Goal: Answer question/provide support: Share knowledge or assist other users

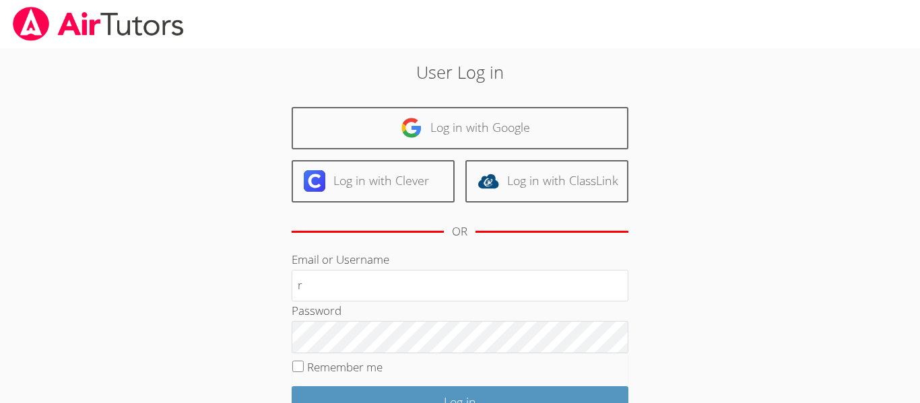
type input "r"
type input "a"
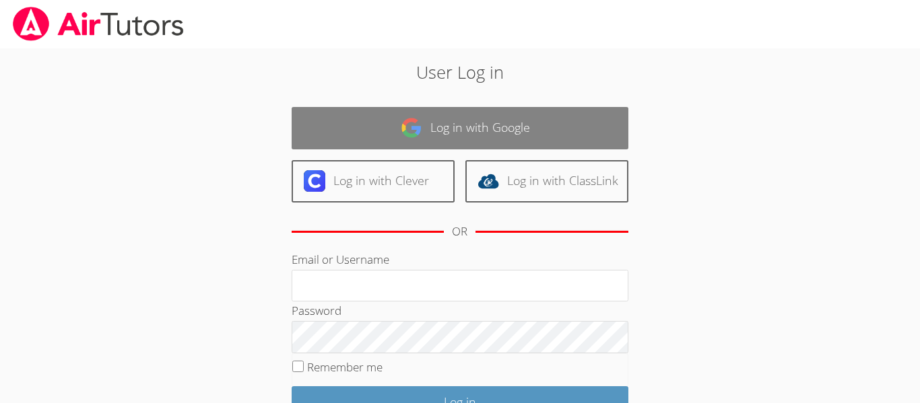
click at [423, 116] on link "Log in with Google" at bounding box center [459, 128] width 337 height 42
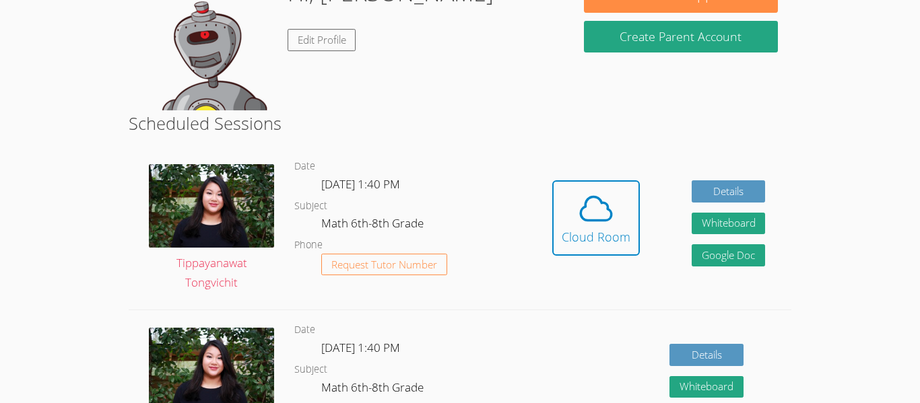
scroll to position [251, 0]
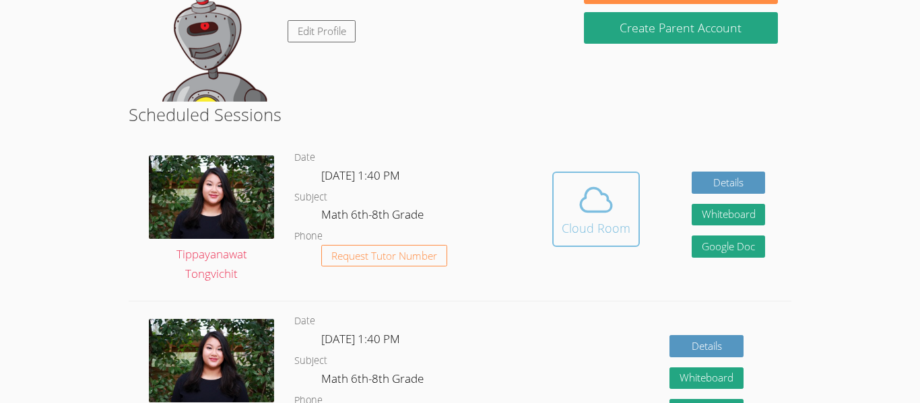
click at [575, 190] on span at bounding box center [595, 200] width 69 height 38
click at [580, 230] on div "Cloud Room" at bounding box center [595, 228] width 69 height 19
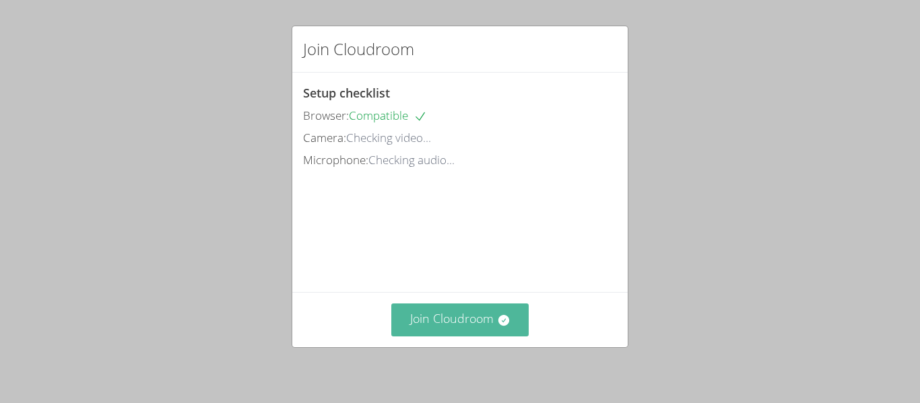
click at [479, 331] on button "Join Cloudroom" at bounding box center [460, 320] width 138 height 33
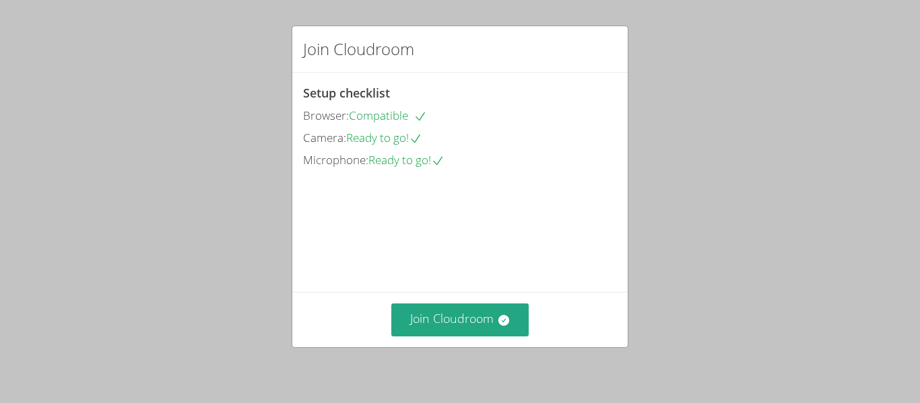
click at [475, 302] on div "Join Cloudroom" at bounding box center [459, 319] width 335 height 55
click at [477, 312] on button "Join Cloudroom" at bounding box center [460, 320] width 138 height 33
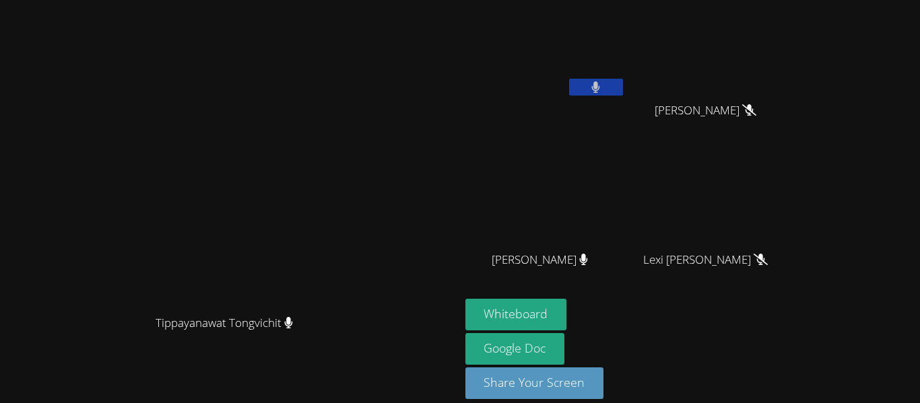
click at [623, 92] on button at bounding box center [596, 87] width 54 height 17
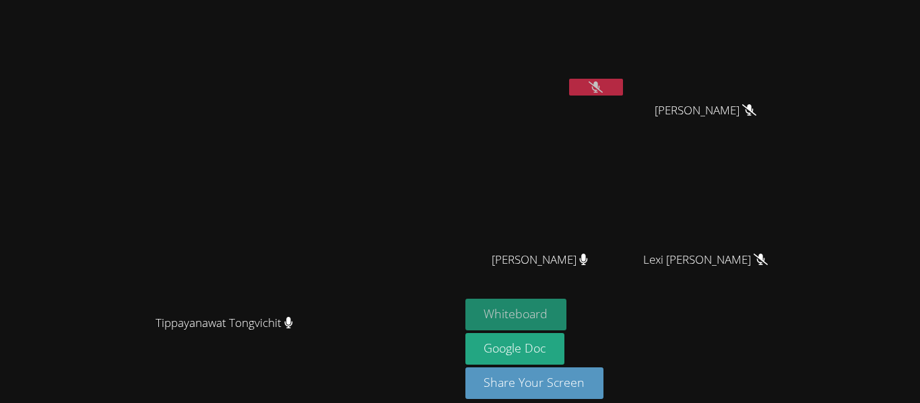
click at [567, 305] on button "Whiteboard" at bounding box center [516, 315] width 102 height 32
click at [603, 85] on icon at bounding box center [595, 86] width 14 height 11
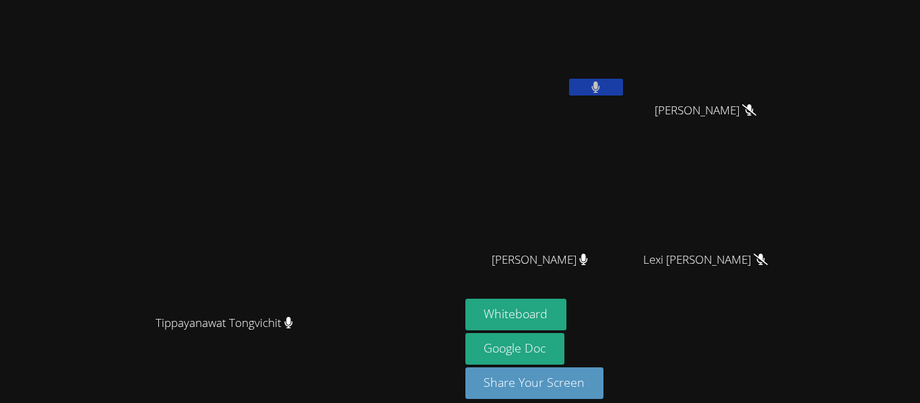
click at [623, 85] on button at bounding box center [596, 87] width 54 height 17
click at [623, 81] on button at bounding box center [596, 87] width 54 height 17
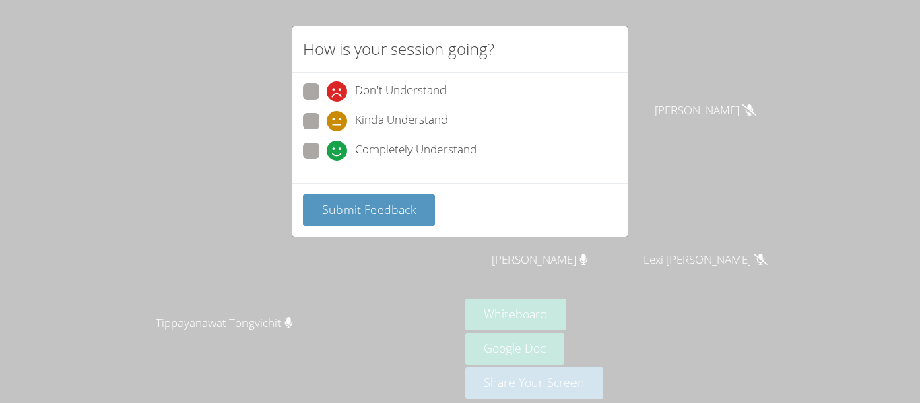
click at [326, 161] on span at bounding box center [326, 161] width 0 height 0
click at [326, 153] on input "Completely Understand" at bounding box center [331, 148] width 11 height 11
radio input "true"
click at [383, 228] on div "Submit Feedback" at bounding box center [459, 210] width 335 height 54
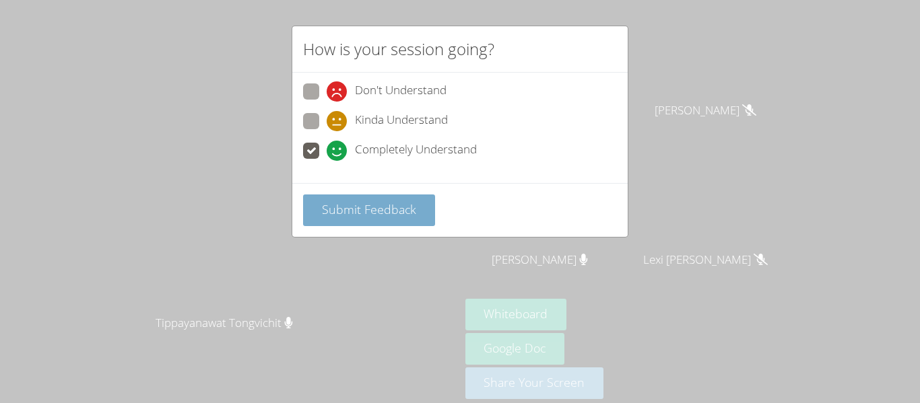
click at [373, 213] on span "Submit Feedback" at bounding box center [369, 209] width 94 height 16
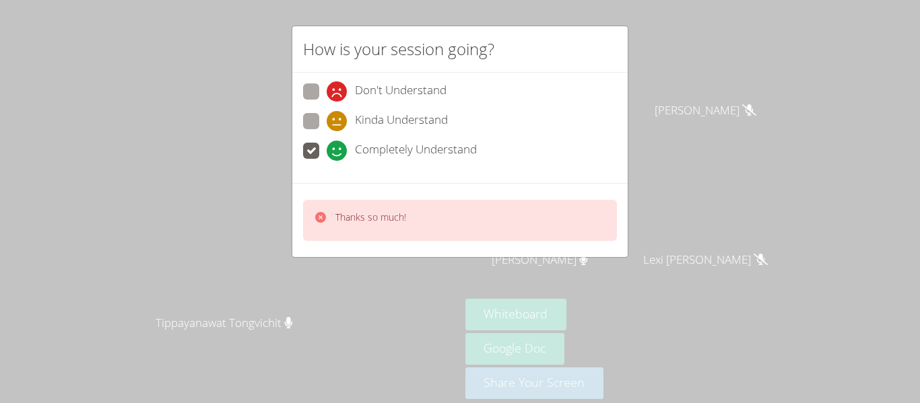
click at [734, 83] on div "How is your session going? Don't Understand Kinda Understand Completely Underst…" at bounding box center [460, 201] width 920 height 403
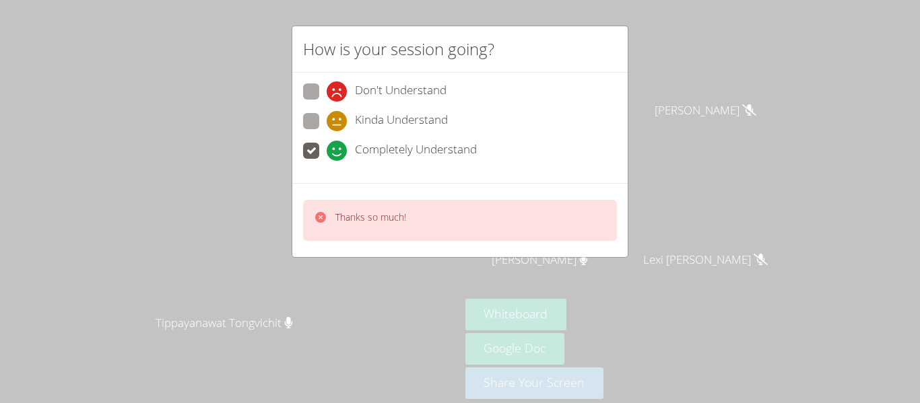
click at [734, 83] on div "How is your session going? Don't Understand Kinda Understand Completely Underst…" at bounding box center [460, 201] width 920 height 403
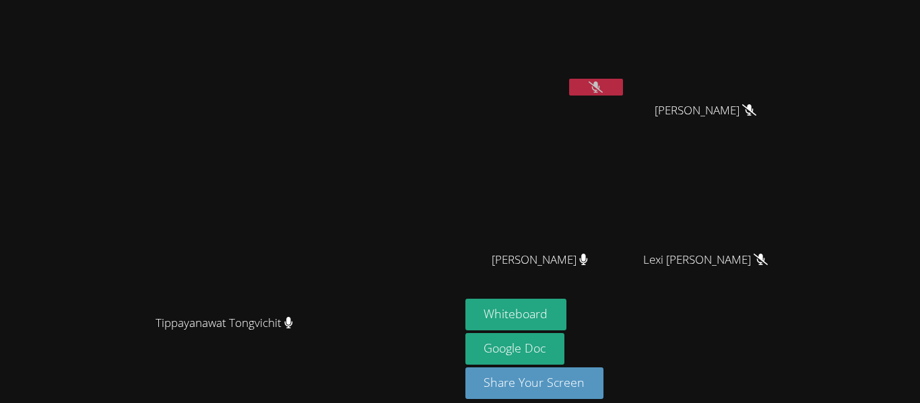
click at [623, 85] on button at bounding box center [596, 87] width 54 height 17
